Goal: Task Accomplishment & Management: Complete application form

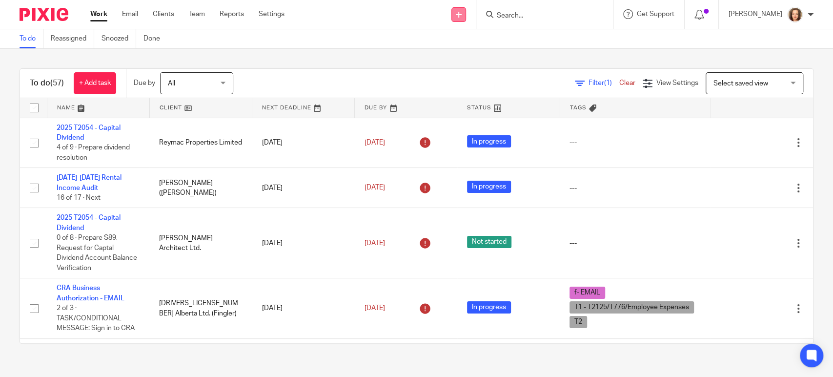
click at [462, 14] on icon at bounding box center [459, 15] width 6 height 6
click at [472, 71] on link "Add client" at bounding box center [465, 74] width 60 height 14
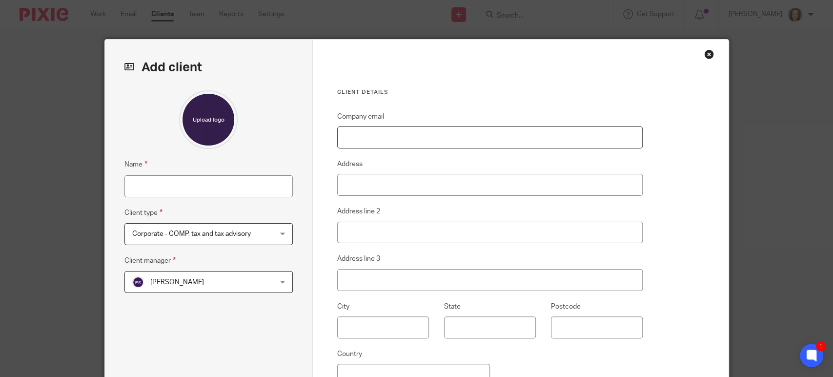
click at [401, 137] on input "Company email" at bounding box center [490, 137] width 306 height 22
paste input "garth@kelders.ca"
type input "garth@kelders.ca"
click at [149, 182] on input "Name" at bounding box center [208, 186] width 168 height 22
type input "Kelders, [PERSON_NAME]"
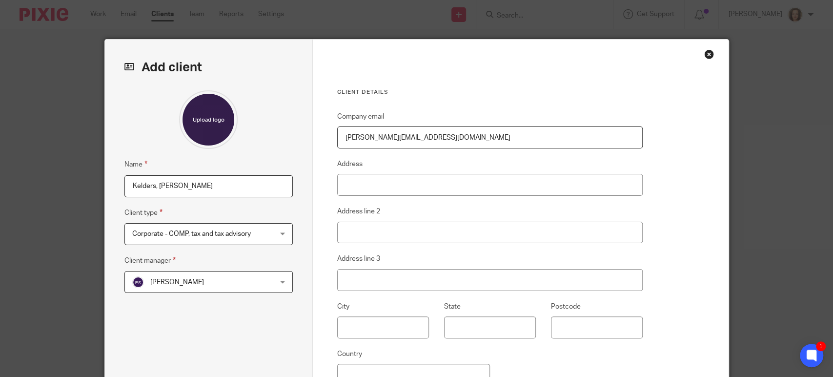
click at [242, 276] on span "[PERSON_NAME]" at bounding box center [196, 281] width 128 height 20
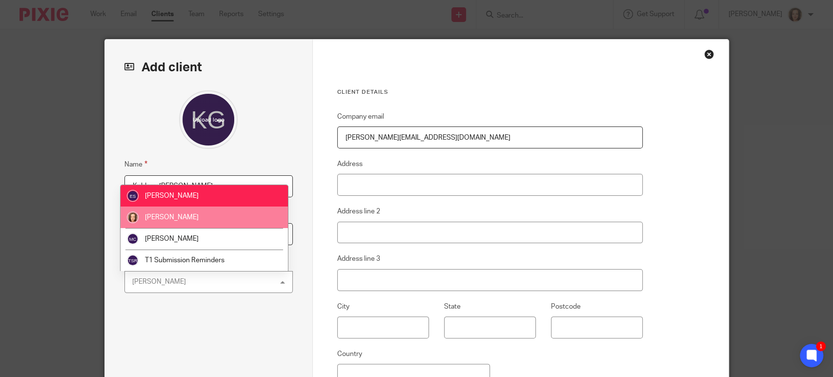
click at [191, 212] on li "[PERSON_NAME]" at bounding box center [204, 216] width 167 height 21
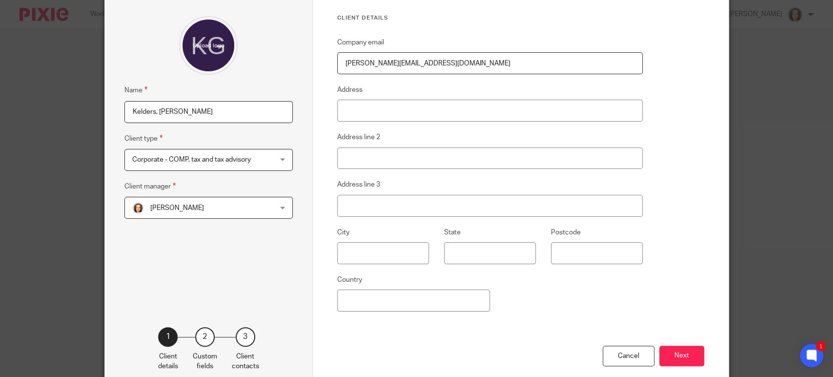
scroll to position [126, 0]
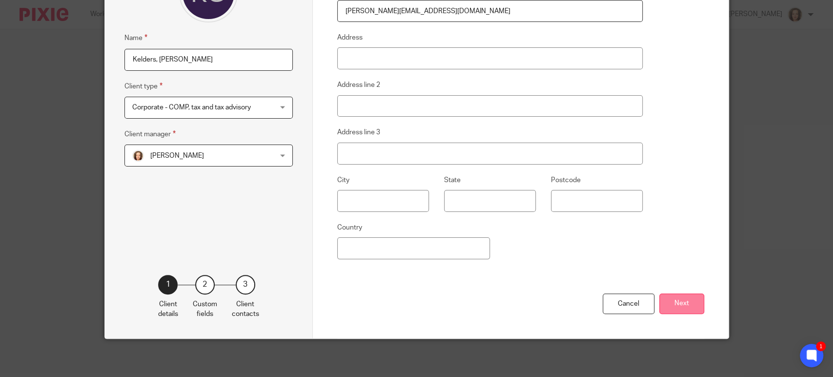
click at [677, 299] on button "Next" at bounding box center [681, 303] width 45 height 21
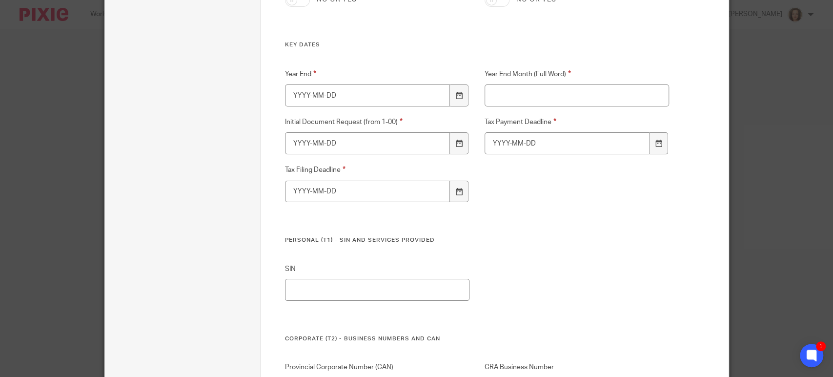
scroll to position [181, 0]
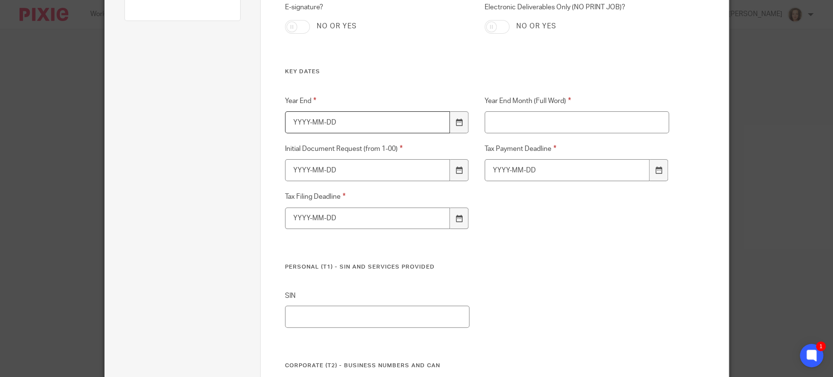
click at [347, 119] on input "Year End" at bounding box center [367, 122] width 165 height 22
type input "2025-12-31"
type input "?"
type input "2025-12-31"
type input "2026-03-31"
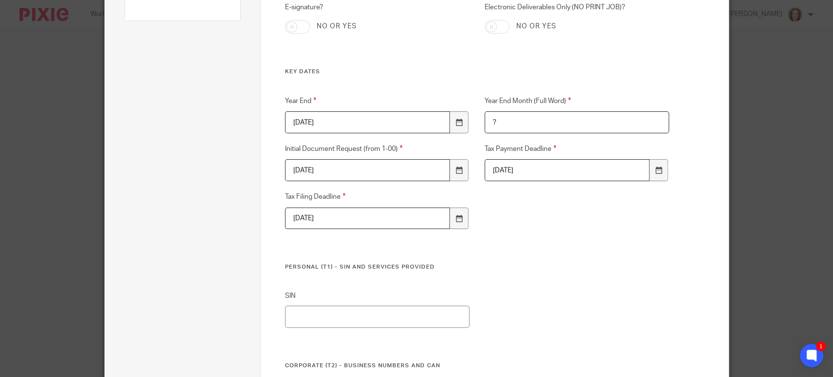
type input "2026-06-30"
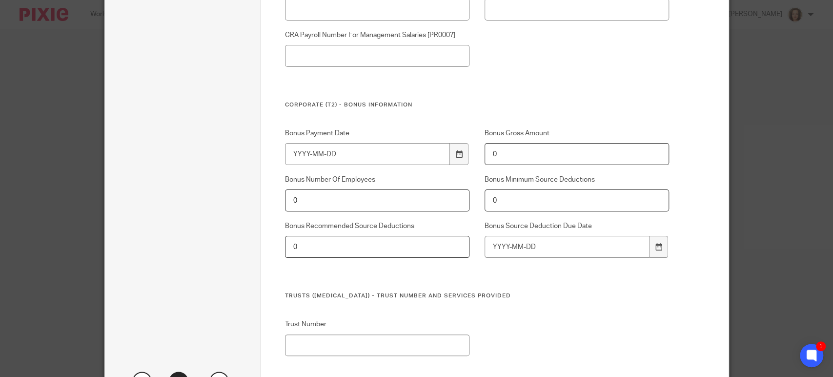
scroll to position [683, 0]
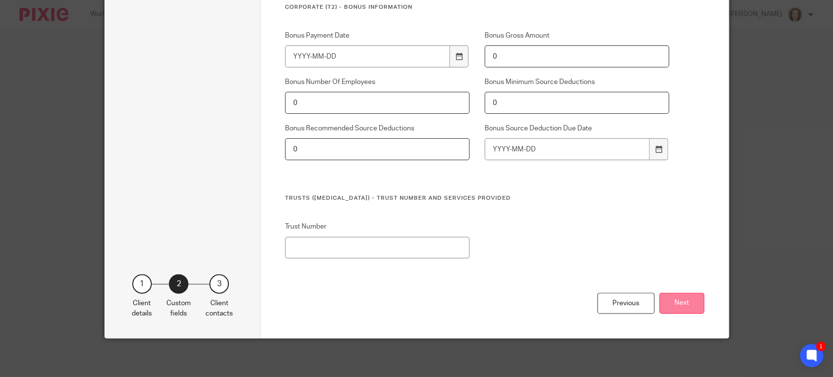
click at [680, 298] on button "Next" at bounding box center [681, 302] width 45 height 21
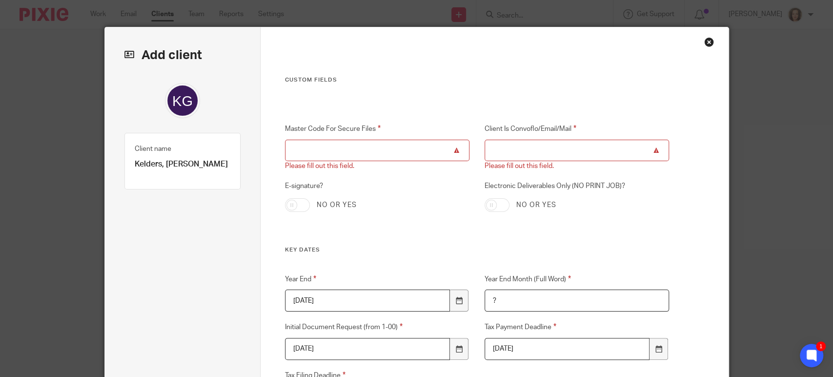
scroll to position [0, 0]
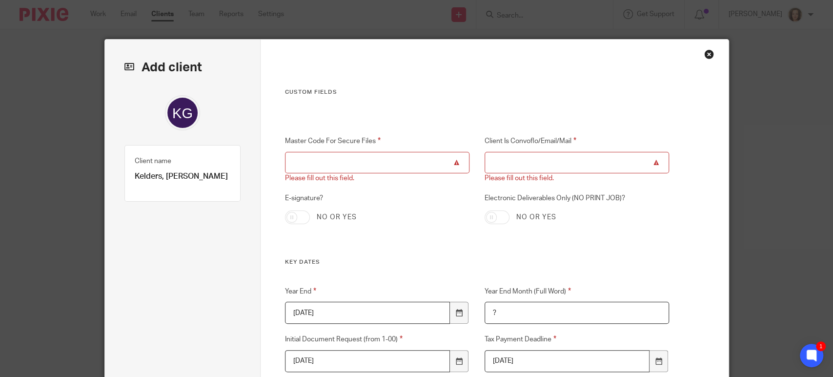
click at [366, 149] on div "Master Code For Secure Files Please fill out this field." at bounding box center [370, 159] width 200 height 48
click at [368, 162] on input "Master Code For Secure Files" at bounding box center [377, 163] width 184 height 22
type input "?"
click at [530, 164] on input "Client Is Convoflo/Email/Mail" at bounding box center [577, 163] width 184 height 22
type input "C"
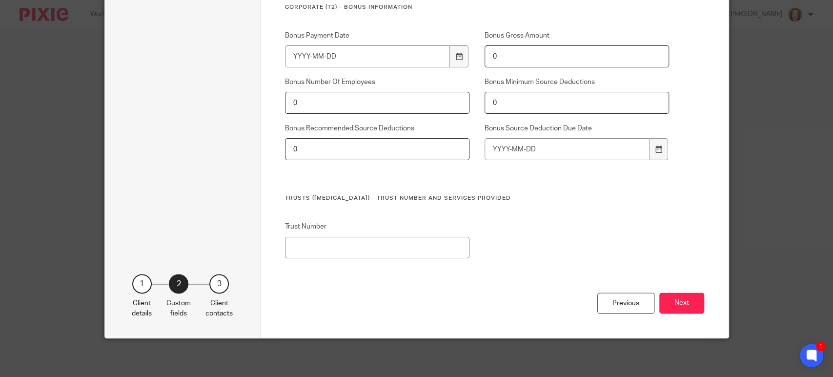
scroll to position [683, 0]
type input "?"
click at [681, 311] on button "Next" at bounding box center [681, 302] width 45 height 21
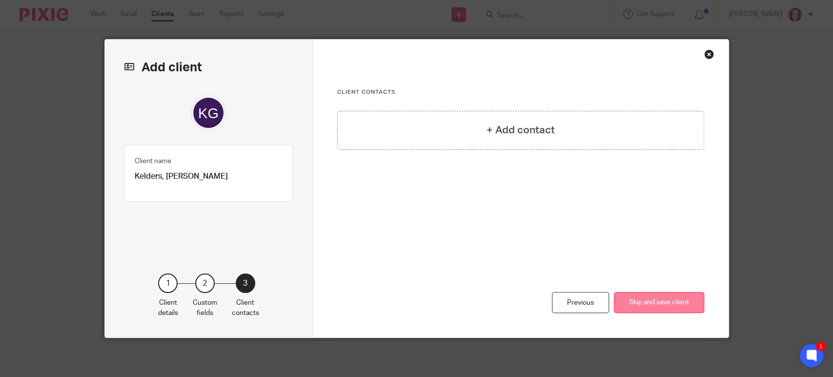
scroll to position [0, 0]
click at [476, 132] on div "+ Add contact" at bounding box center [520, 130] width 367 height 39
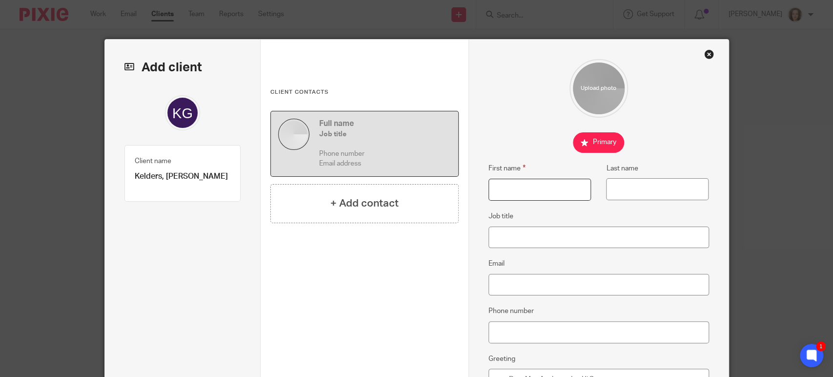
click at [498, 185] on input "First name" at bounding box center [540, 190] width 102 height 22
type input "Garth"
type input "Kelders"
click at [515, 279] on input "Email" at bounding box center [599, 285] width 221 height 22
paste input "garth@kelders.ca"
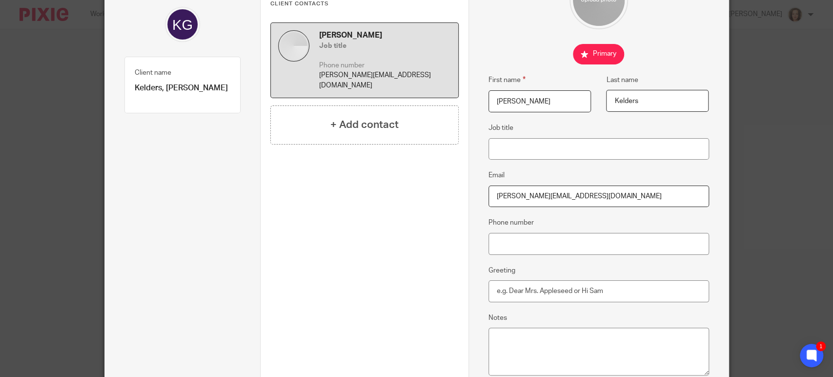
scroll to position [199, 0]
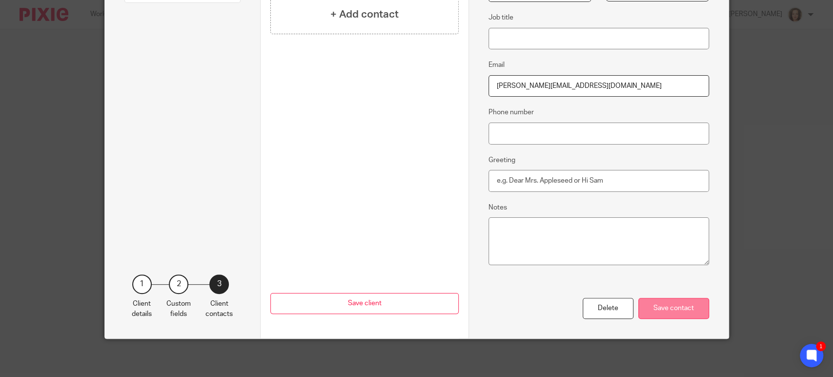
type input "garth@kelders.ca"
click at [660, 306] on div "Save contact" at bounding box center [673, 308] width 71 height 21
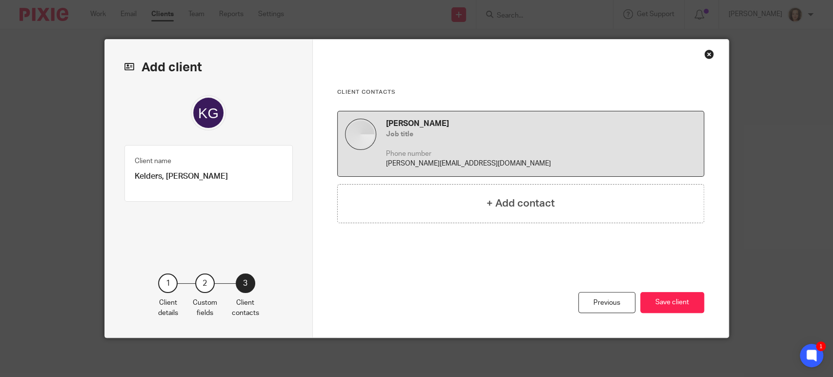
scroll to position [0, 0]
click at [672, 306] on button "Save client" at bounding box center [672, 302] width 64 height 21
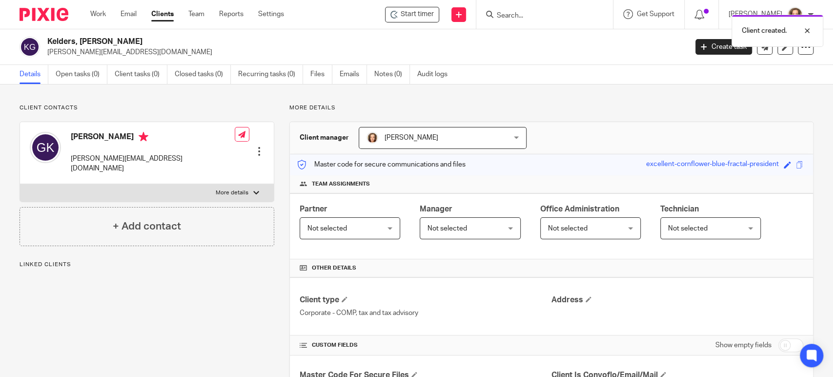
click at [716, 46] on div "Client created." at bounding box center [620, 28] width 407 height 37
click at [701, 50] on link "Create task" at bounding box center [723, 47] width 57 height 16
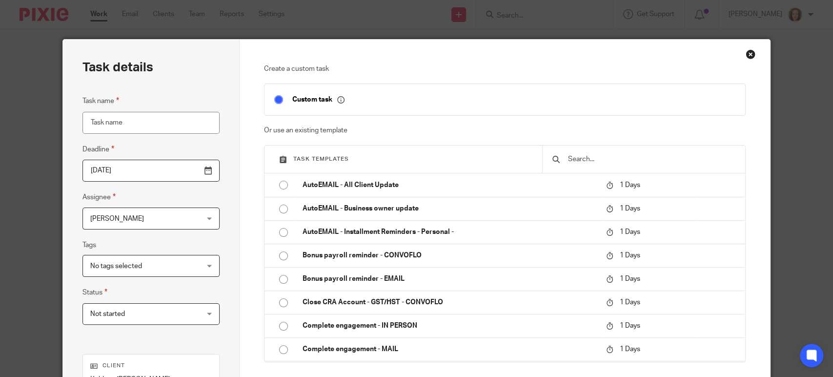
click at [593, 156] on input "text" at bounding box center [651, 159] width 168 height 11
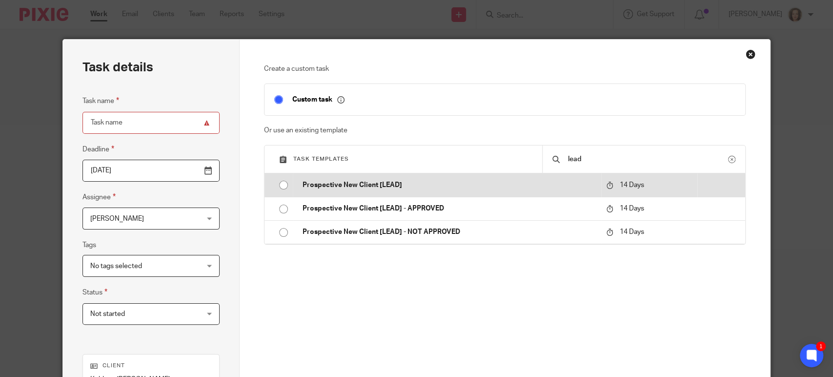
type input "lead"
click at [395, 181] on p "Prospective New Client [LEAD]" at bounding box center [449, 185] width 293 height 10
type input "2025-09-30"
type input "Prospective New Client [LEAD] - week 38"
checkbox input "false"
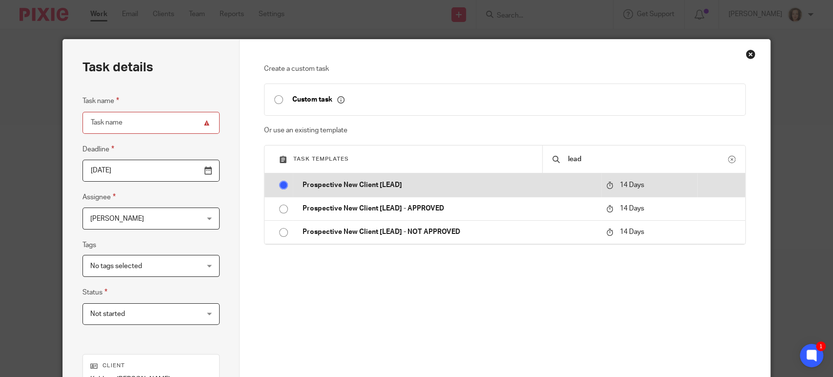
radio input "true"
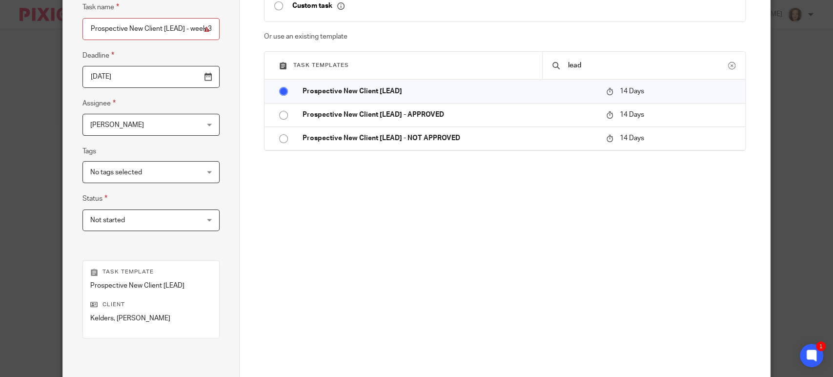
scroll to position [199, 0]
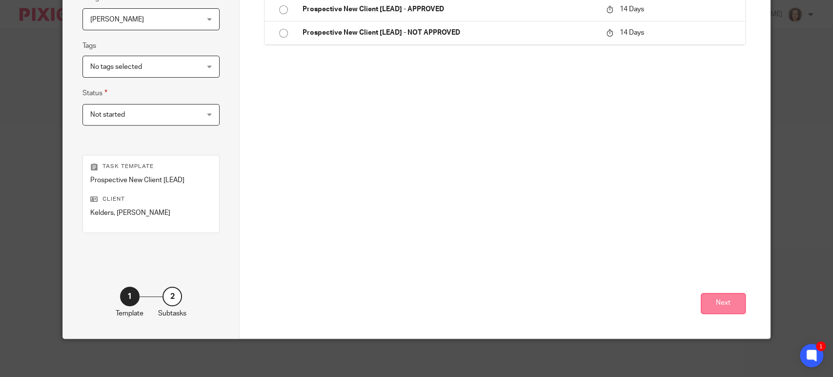
click at [717, 298] on button "Next" at bounding box center [723, 303] width 45 height 21
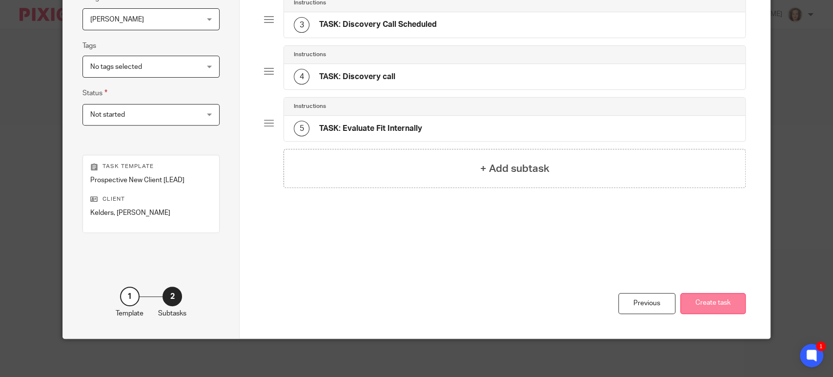
click at [706, 303] on button "Create task" at bounding box center [712, 303] width 65 height 21
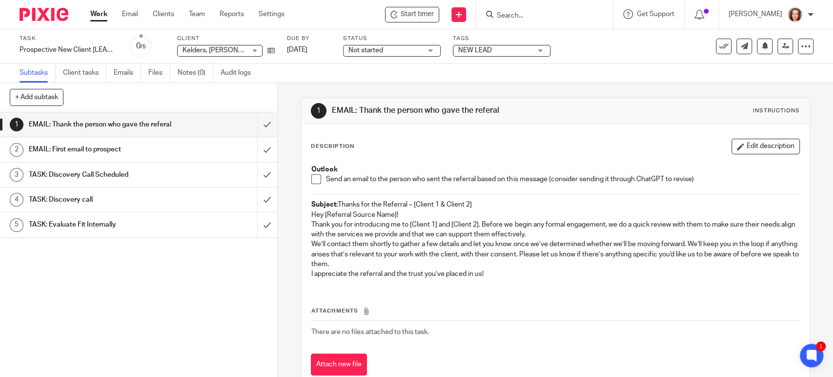
click at [159, 157] on h1 "EMAIL: First email to prospect" at bounding box center [102, 149] width 146 height 15
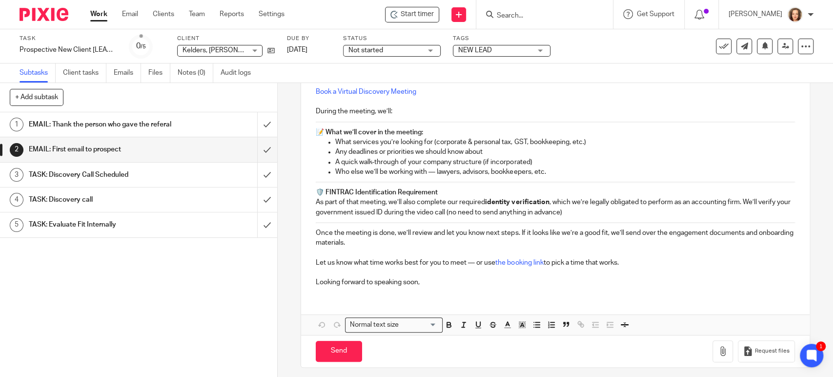
scroll to position [259, 0]
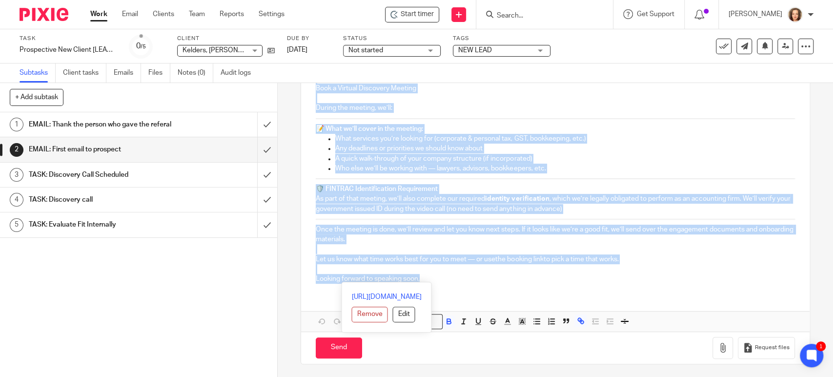
click at [445, 277] on p "Looking forward to speaking soon," at bounding box center [555, 279] width 479 height 10
copy div "Lo Ipsum, [Dolorsi’a Cons] adi el sedd eiu’te incidid utl etdolor magn [aliquae…"
drag, startPoint x: 373, startPoint y: 214, endPoint x: 387, endPoint y: 219, distance: 15.6
click at [373, 214] on div "Hi [PERSON_NAME], [Advisor’s Name] let us know you’re looking for support with …" at bounding box center [555, 113] width 508 height 356
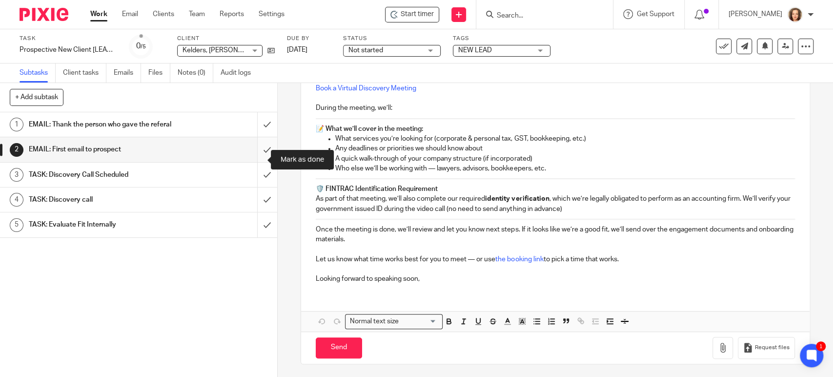
click at [258, 155] on input "submit" at bounding box center [138, 149] width 277 height 24
click at [254, 128] on input "submit" at bounding box center [138, 124] width 277 height 24
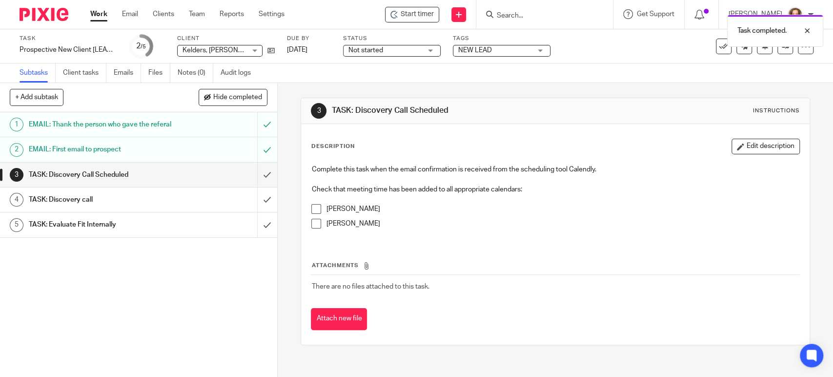
click at [367, 45] on span "Not started" at bounding box center [384, 50] width 73 height 10
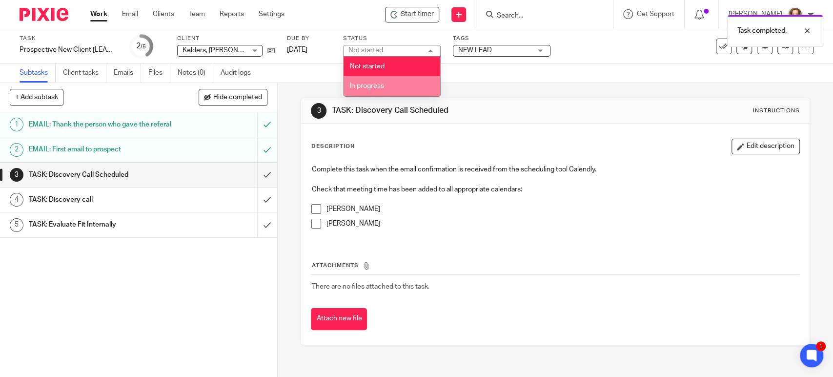
click at [370, 85] on span "In progress" at bounding box center [367, 85] width 34 height 7
